Goal: Find specific page/section: Find specific page/section

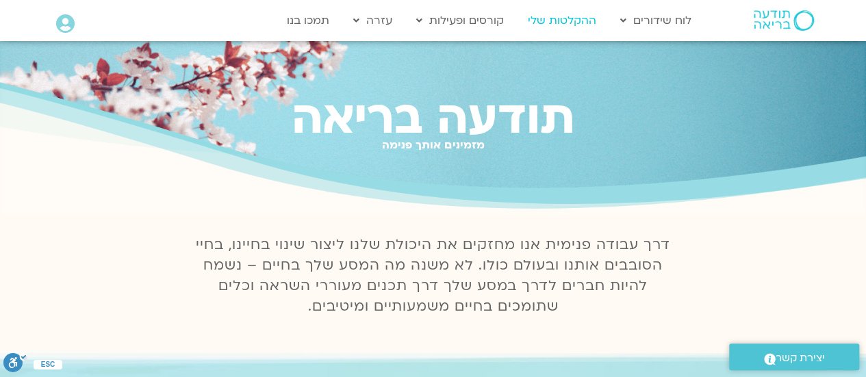
click at [548, 17] on link "ההקלטות שלי" at bounding box center [562, 21] width 82 height 26
